Goal: Navigation & Orientation: Find specific page/section

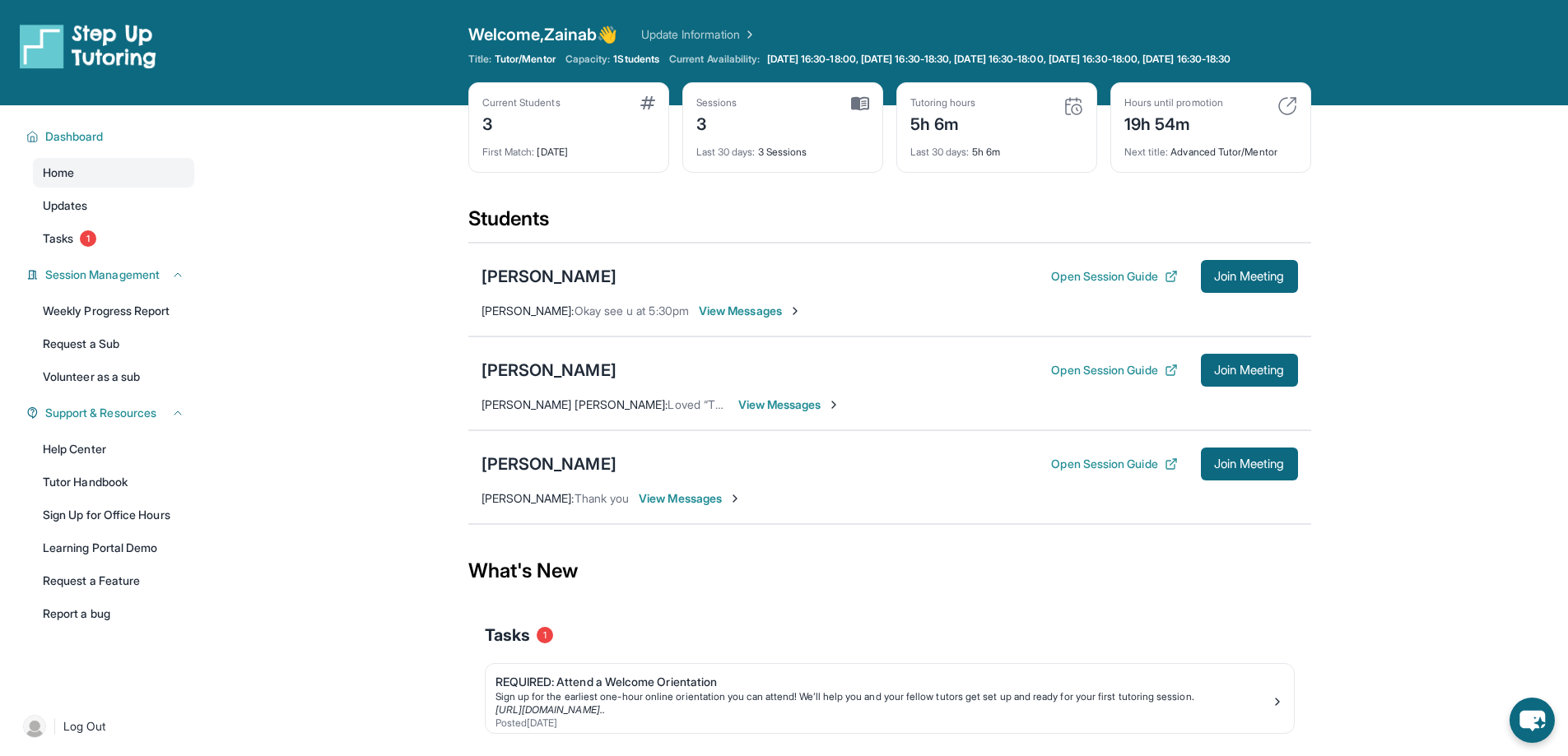
scroll to position [27, 0]
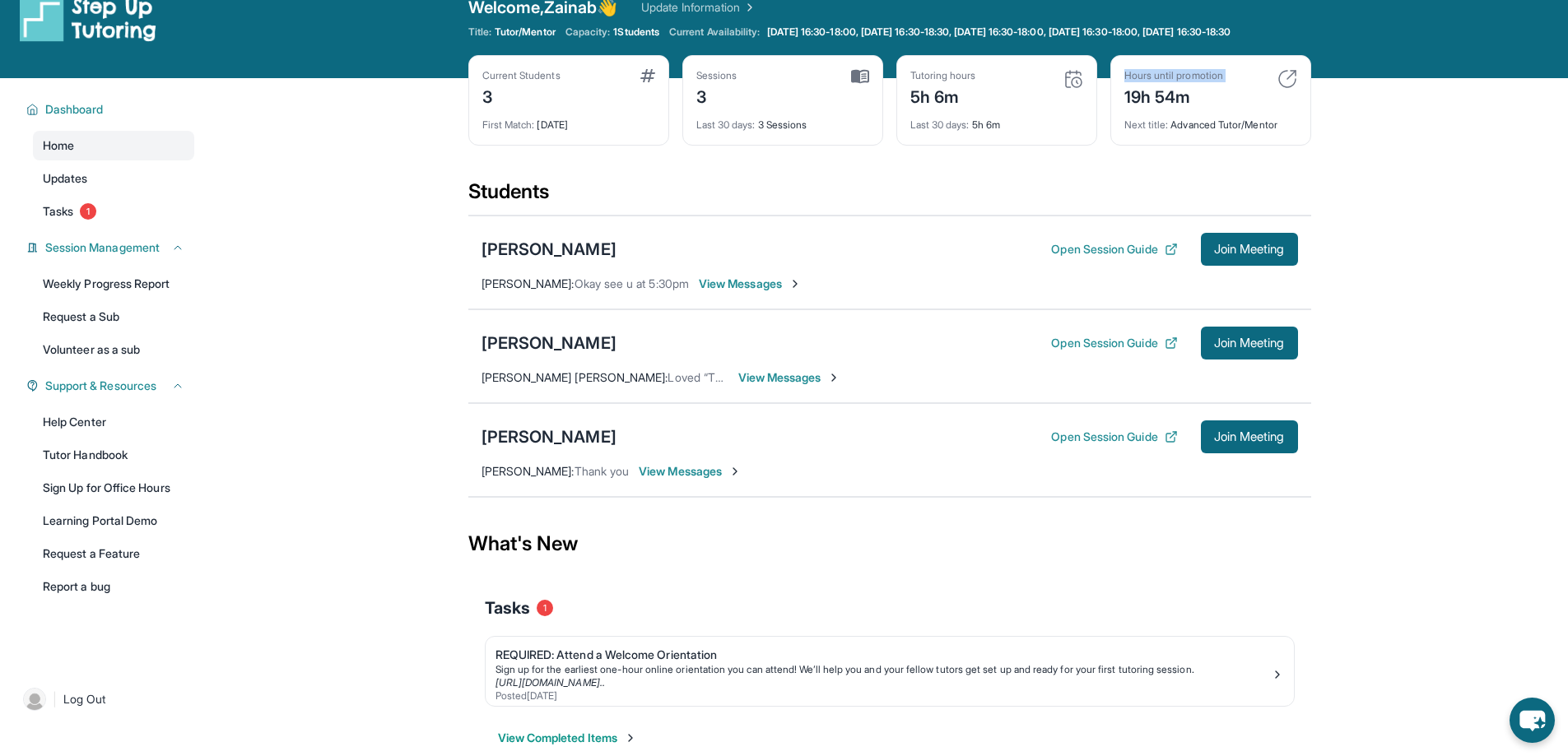
drag, startPoint x: 1123, startPoint y: 109, endPoint x: 1284, endPoint y: 109, distance: 161.0
click at [1284, 109] on div "Hours until promotion 19h 54m" at bounding box center [1211, 88] width 173 height 40
click at [1431, 205] on main "Current Students 3 First Match : [DATE] Sessions 3 Last 30 days : 3 Sessions Tu…" at bounding box center [889, 432] width 1357 height 707
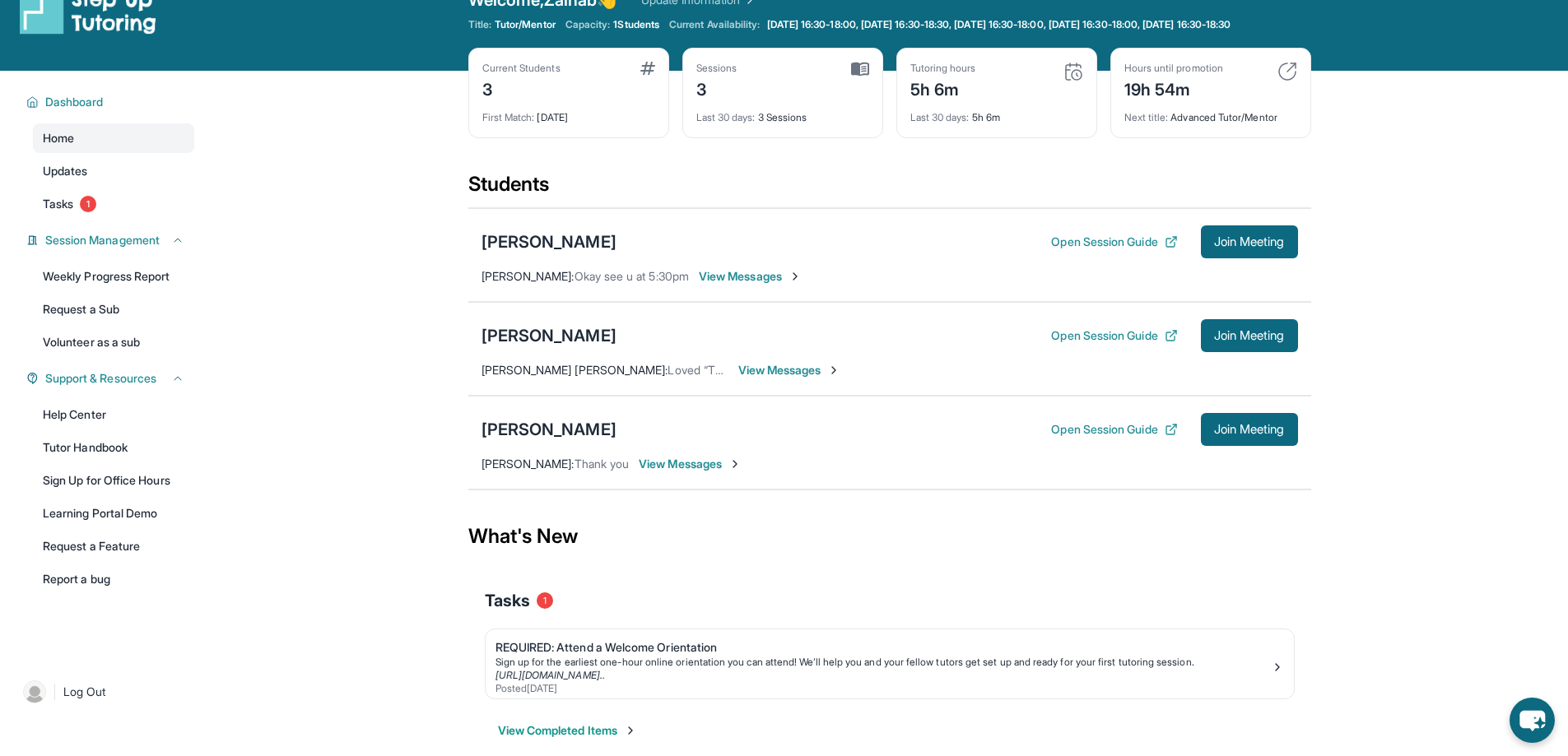
scroll to position [0, 0]
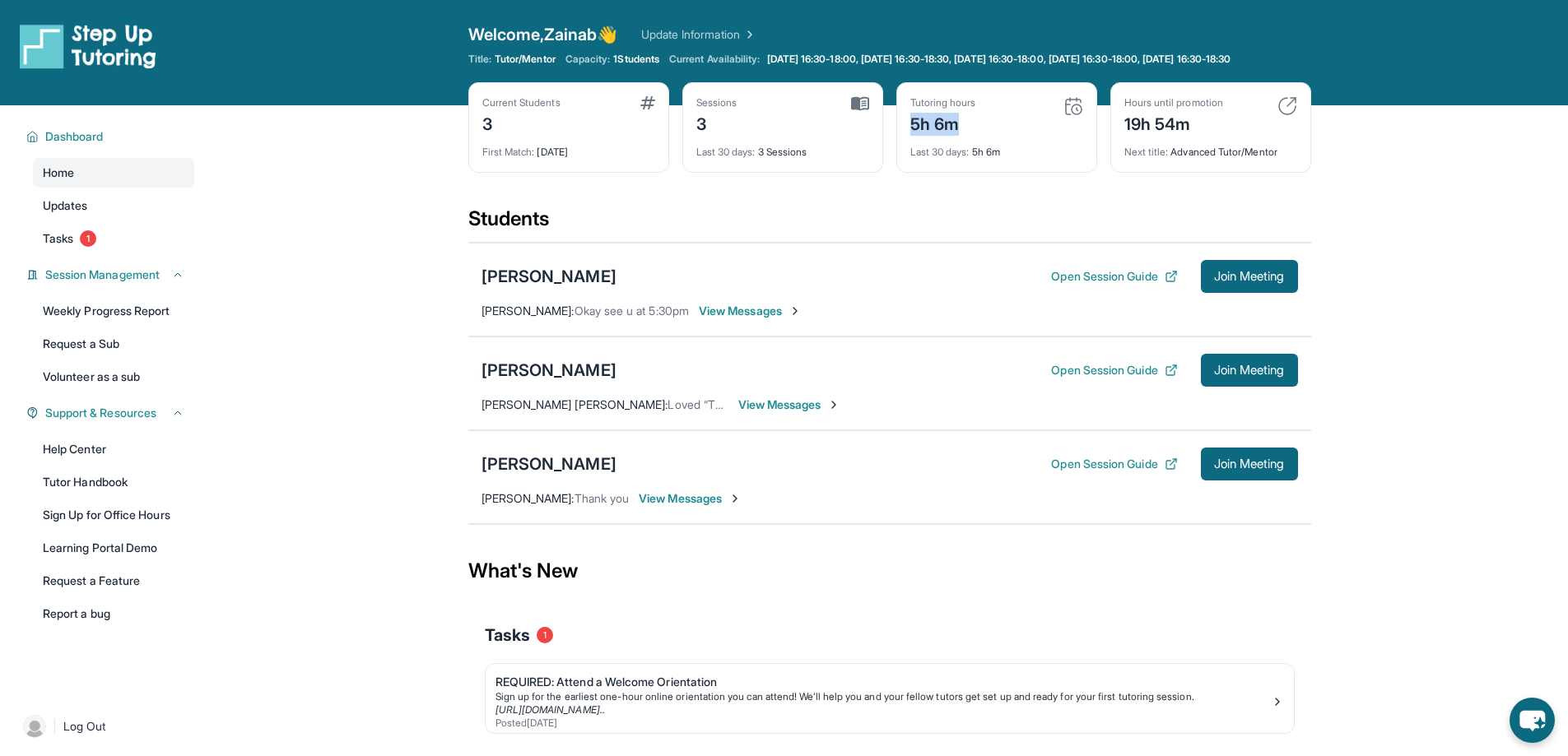
drag, startPoint x: 900, startPoint y: 137, endPoint x: 980, endPoint y: 137, distance: 80.0
click at [980, 137] on div "Tutoring hours 5h 6m Last 30 days : 5h 6m" at bounding box center [996, 127] width 201 height 90
click at [1434, 278] on main "Current Students 3 First Match : [DATE] Sessions 3 Last 30 days : 3 Sessions Tu…" at bounding box center [889, 459] width 1357 height 707
drag, startPoint x: 1175, startPoint y: 163, endPoint x: 1316, endPoint y: 165, distance: 141.0
click at [1316, 165] on main "Current Students 3 First Match : [DATE] Sessions 3 Last 30 days : 3 Sessions Tu…" at bounding box center [889, 459] width 1357 height 707
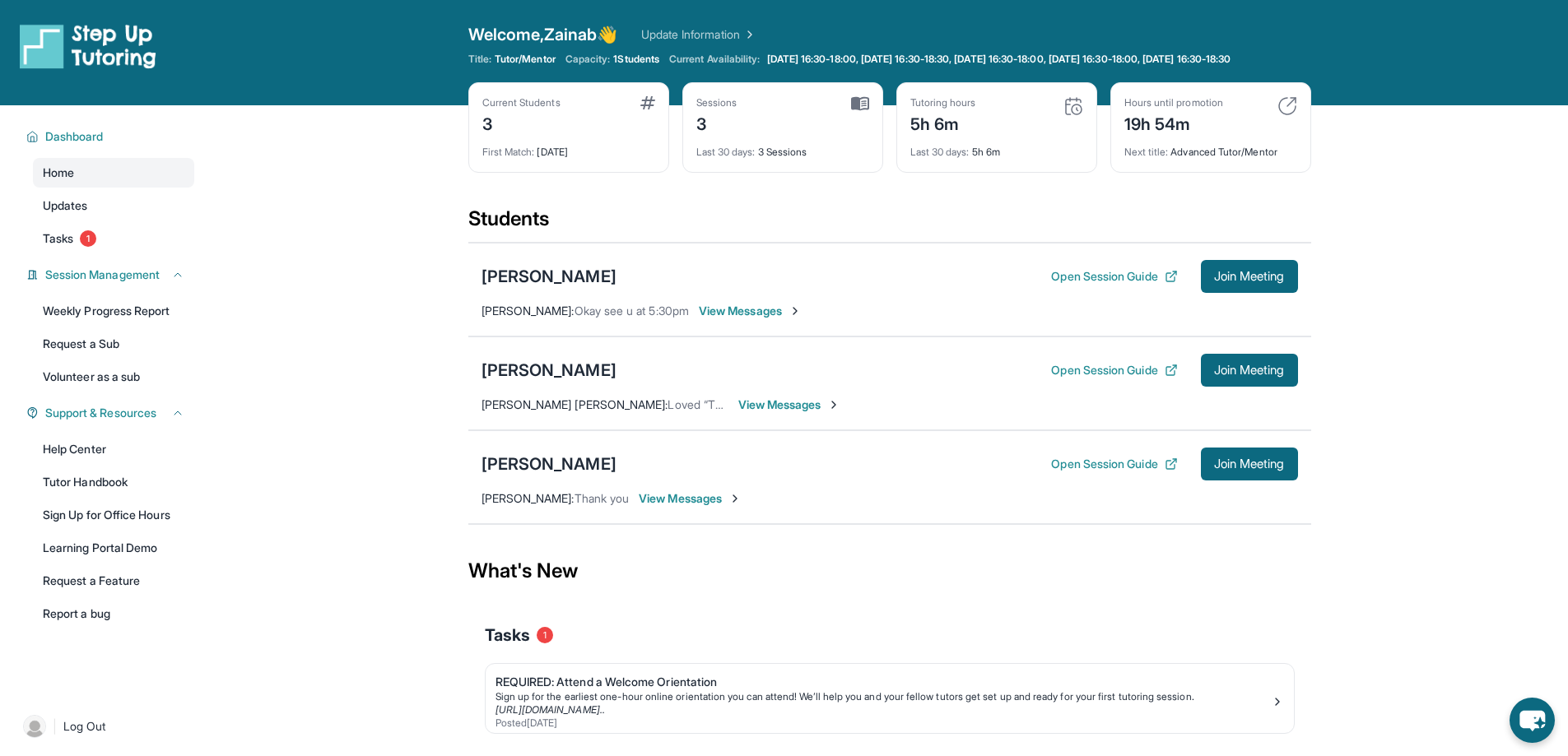
click at [390, 324] on main "Current Students 3 First Match : [DATE] Sessions 3 Last 30 days : 3 Sessions Tu…" at bounding box center [889, 459] width 1357 height 707
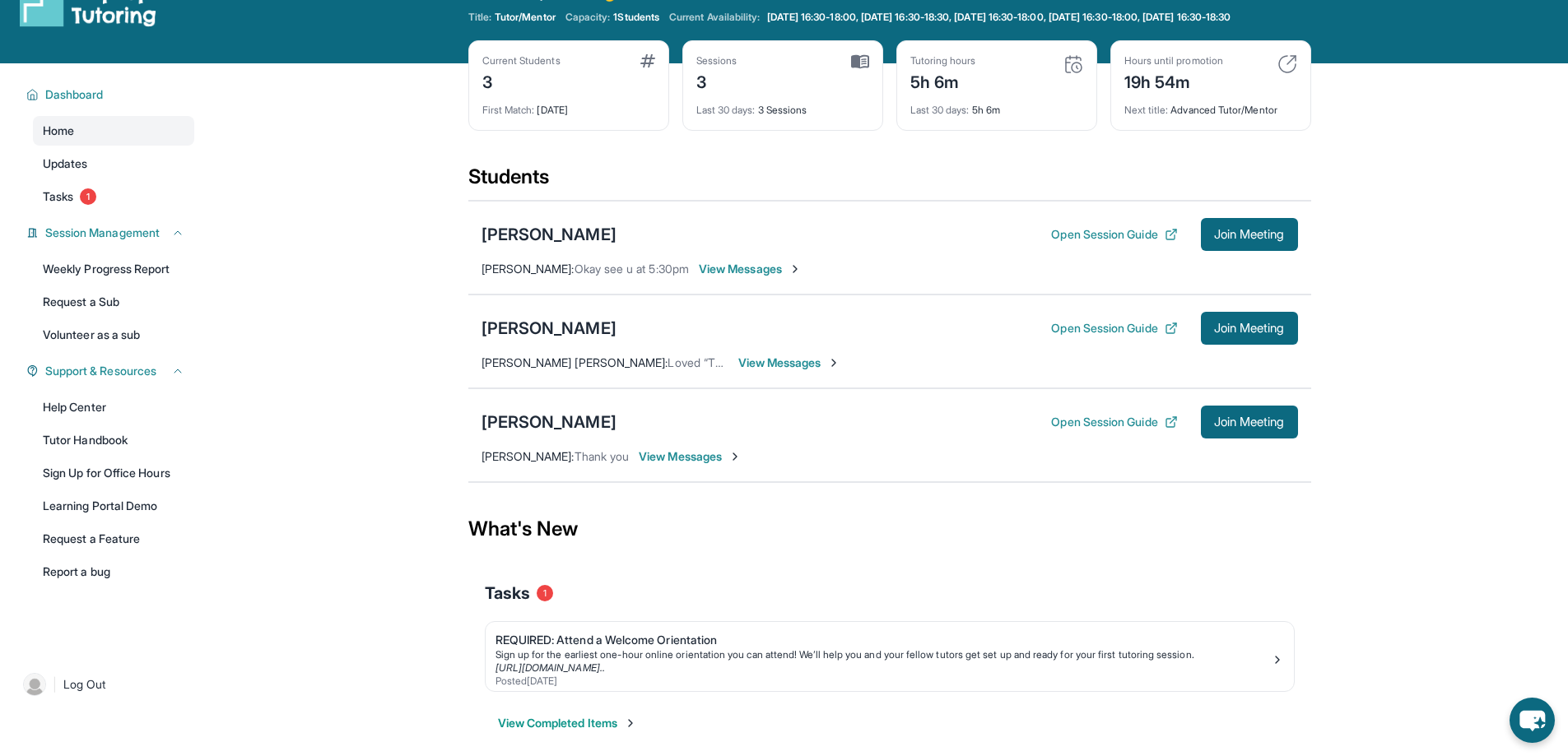
scroll to position [36, 0]
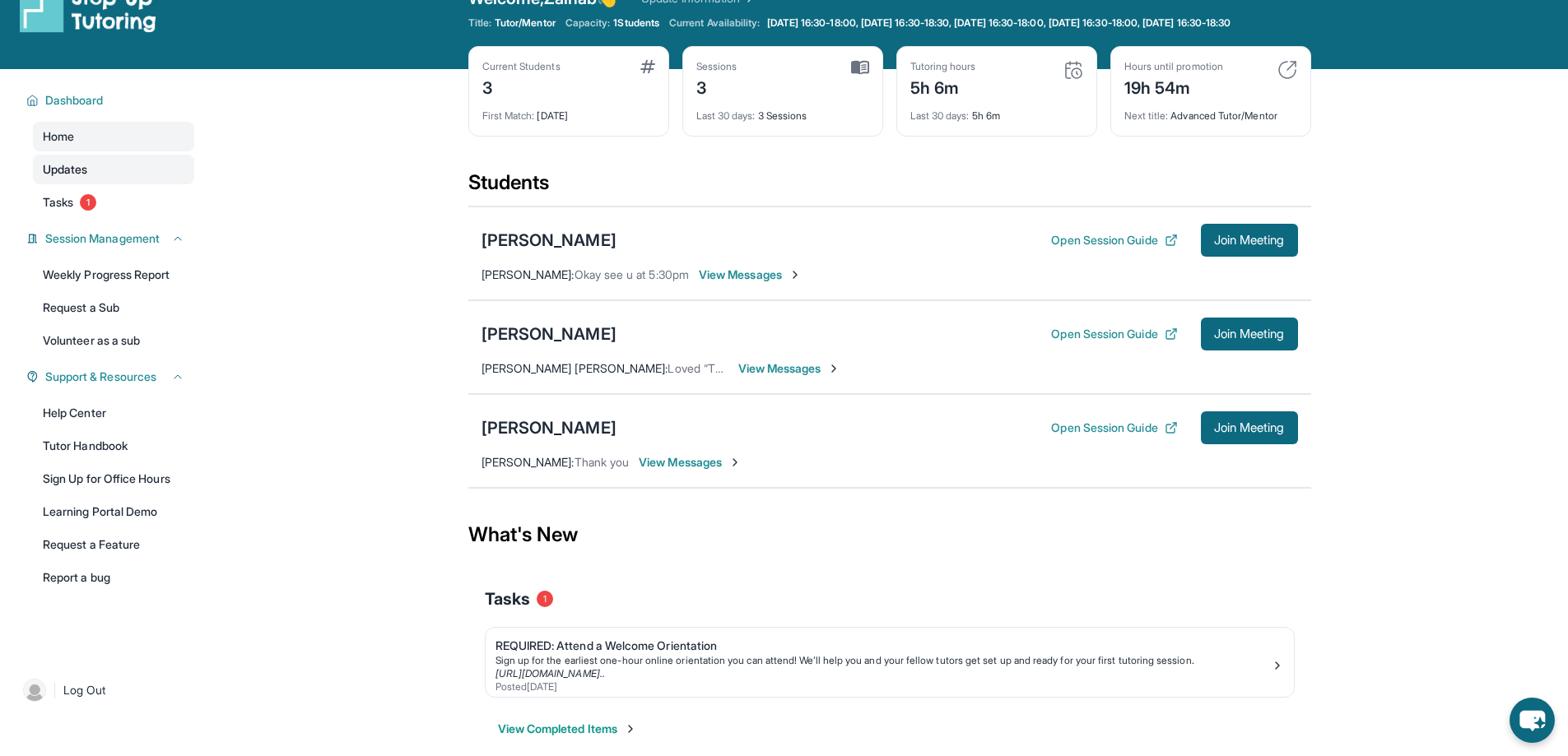
click at [51, 178] on span "Updates" at bounding box center [65, 169] width 46 height 16
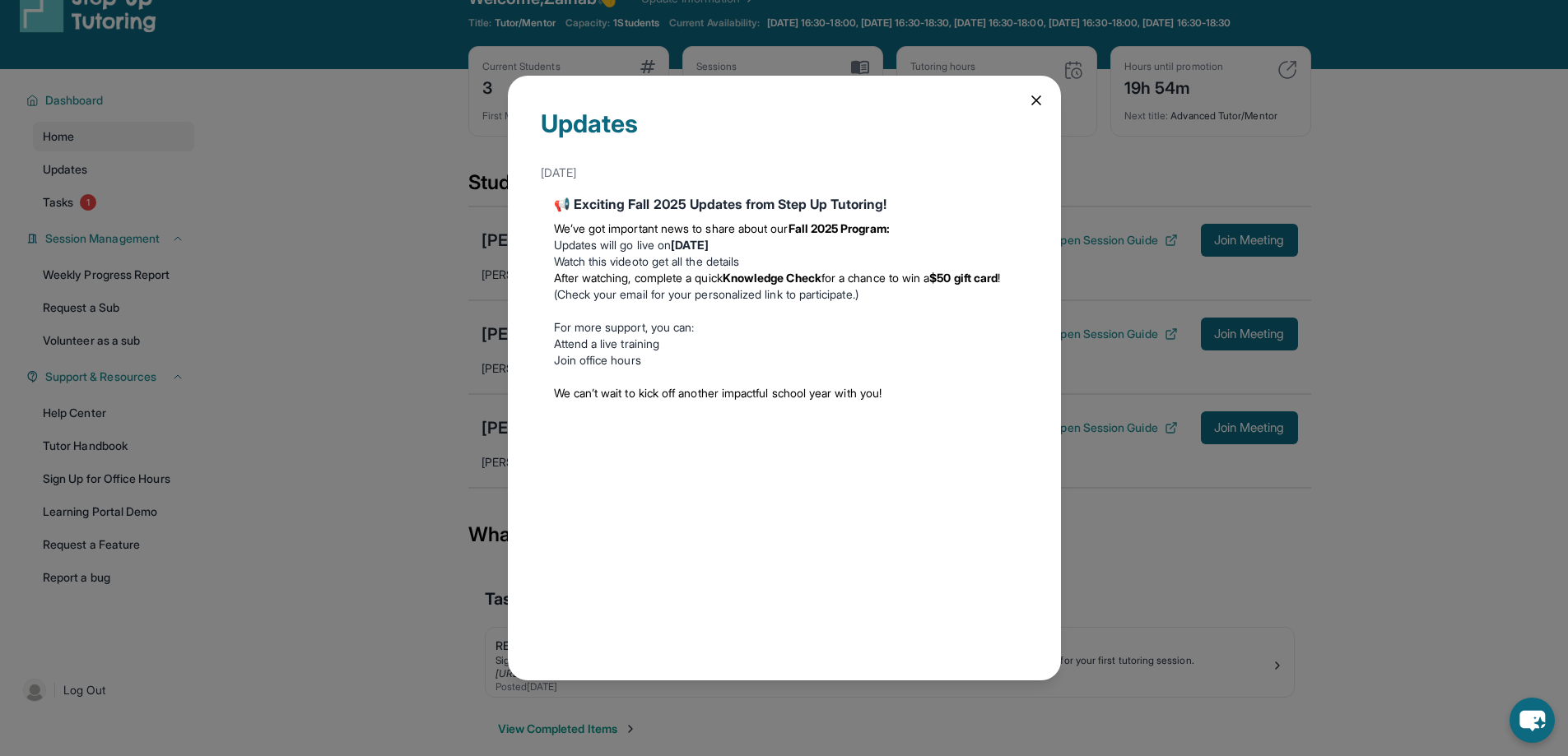
click at [1029, 100] on icon at bounding box center [1036, 100] width 17 height 16
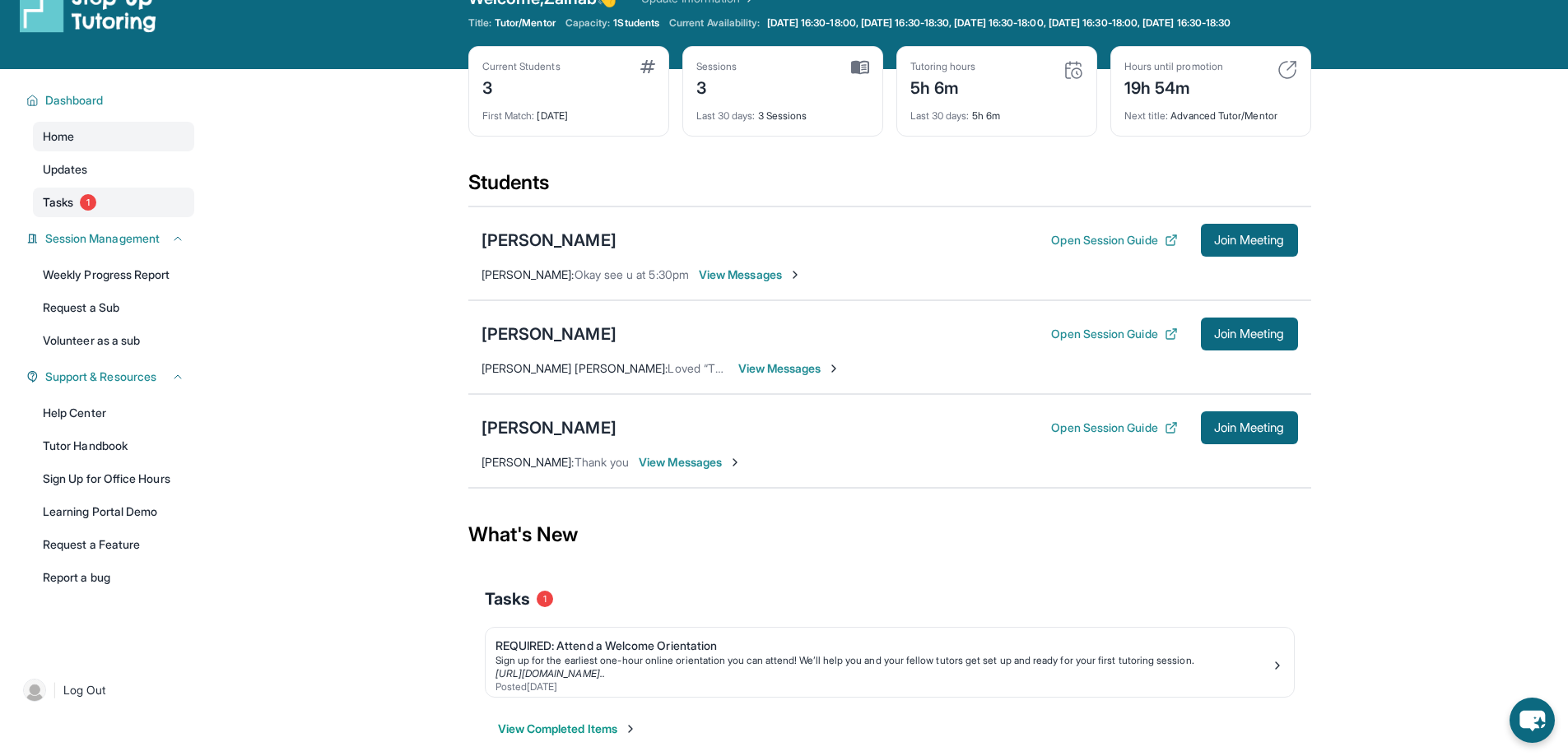
click at [94, 211] on span "1" at bounding box center [87, 202] width 17 height 16
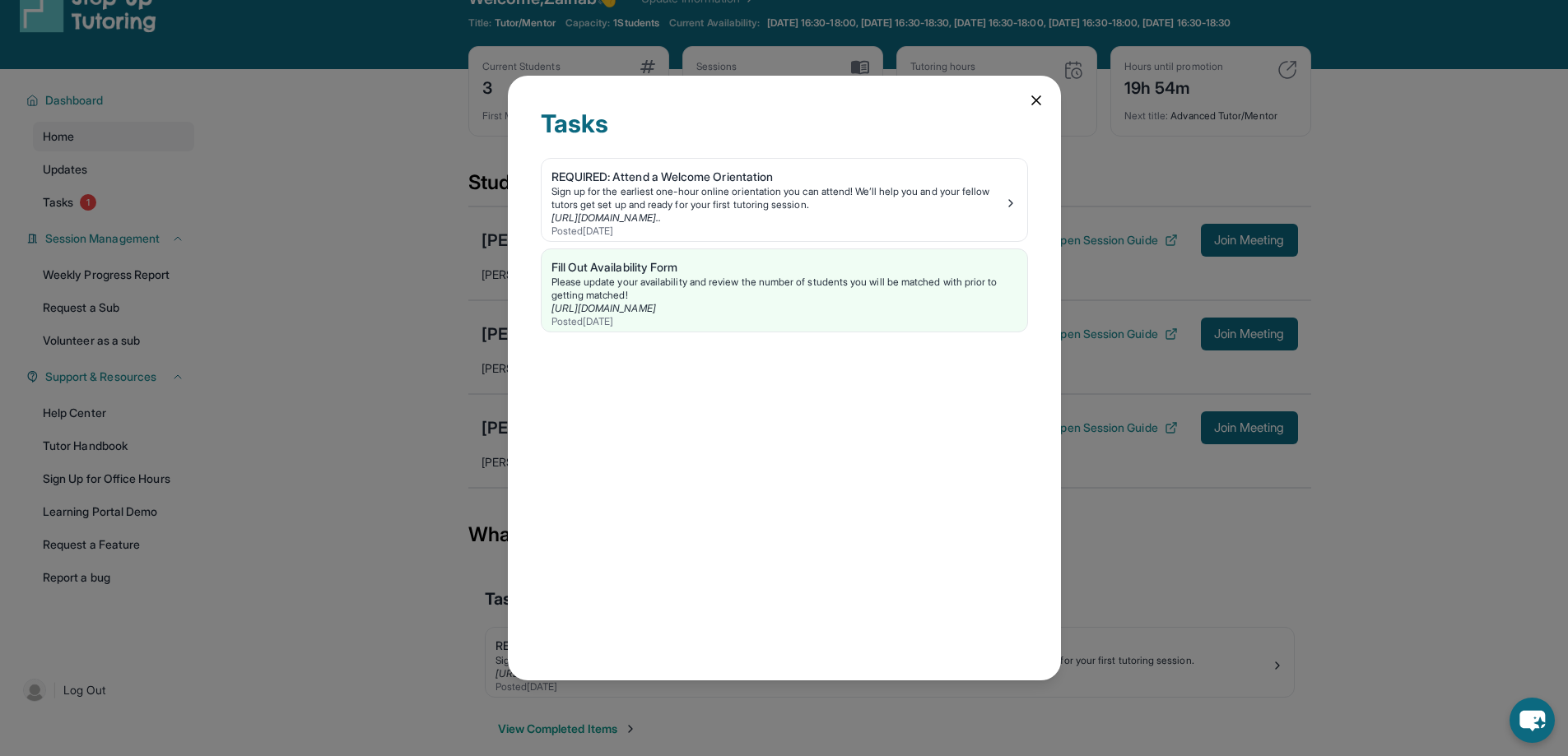
drag, startPoint x: 884, startPoint y: 223, endPoint x: 868, endPoint y: 455, distance: 232.6
click at [868, 455] on div "Tasks REQUIRED: Attend a Welcome Orientation Sign up for the earliest one-hour …" at bounding box center [784, 378] width 553 height 605
click at [1035, 100] on icon at bounding box center [1036, 100] width 8 height 8
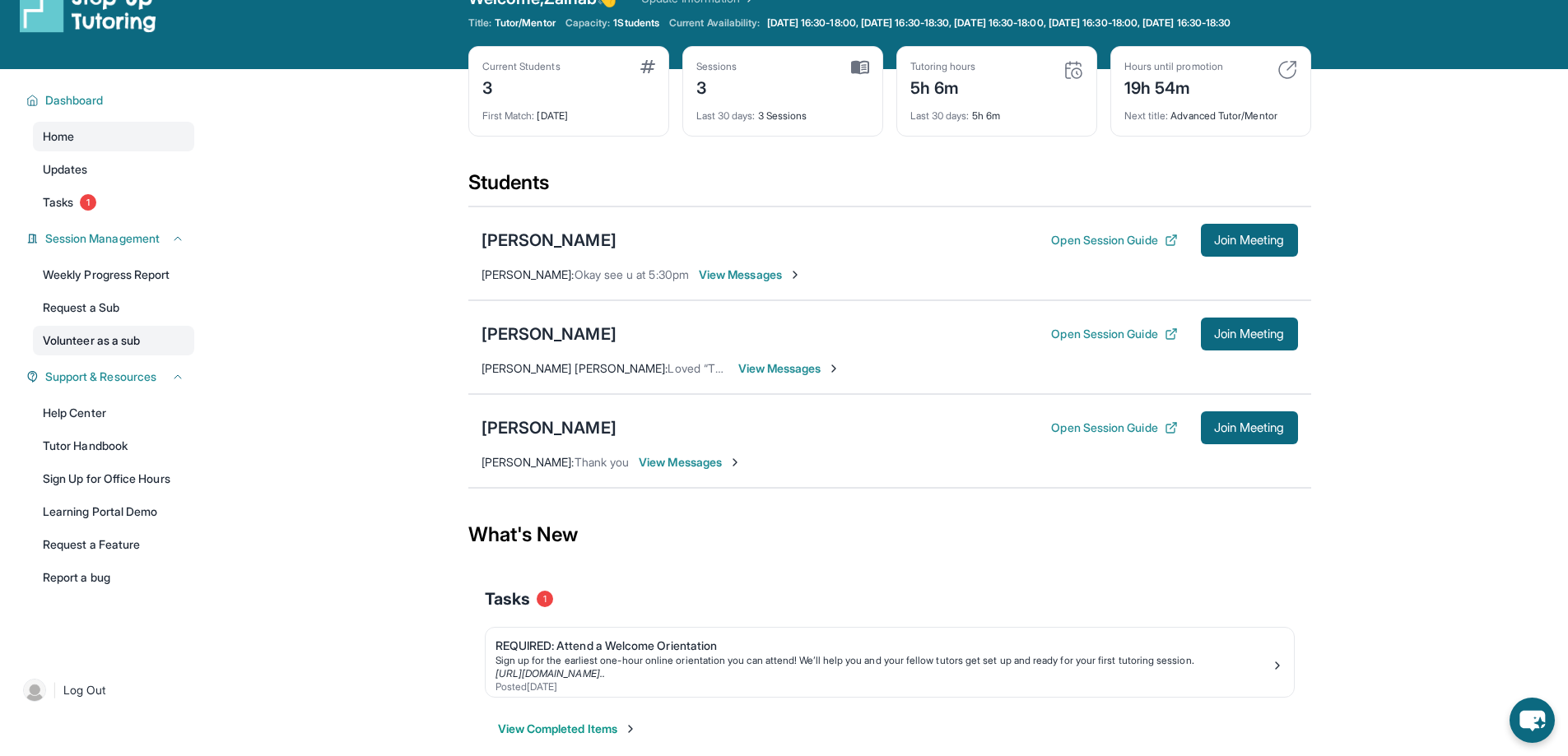
click at [63, 346] on link "Volunteer as a sub" at bounding box center [114, 341] width 161 height 30
